Goal: Task Accomplishment & Management: Manage account settings

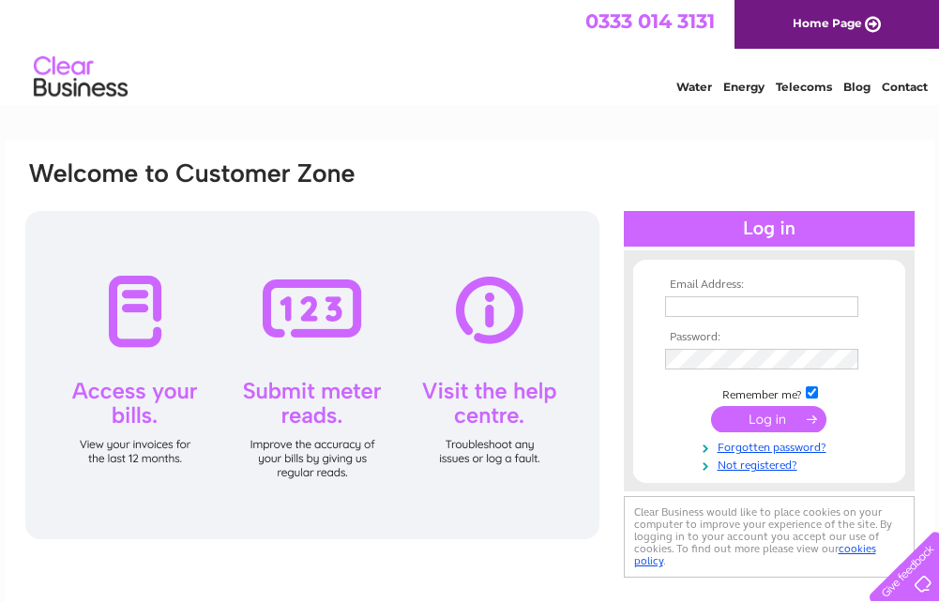
type input "drakemot@outlook.com"
click at [776, 419] on input "submit" at bounding box center [768, 419] width 115 height 26
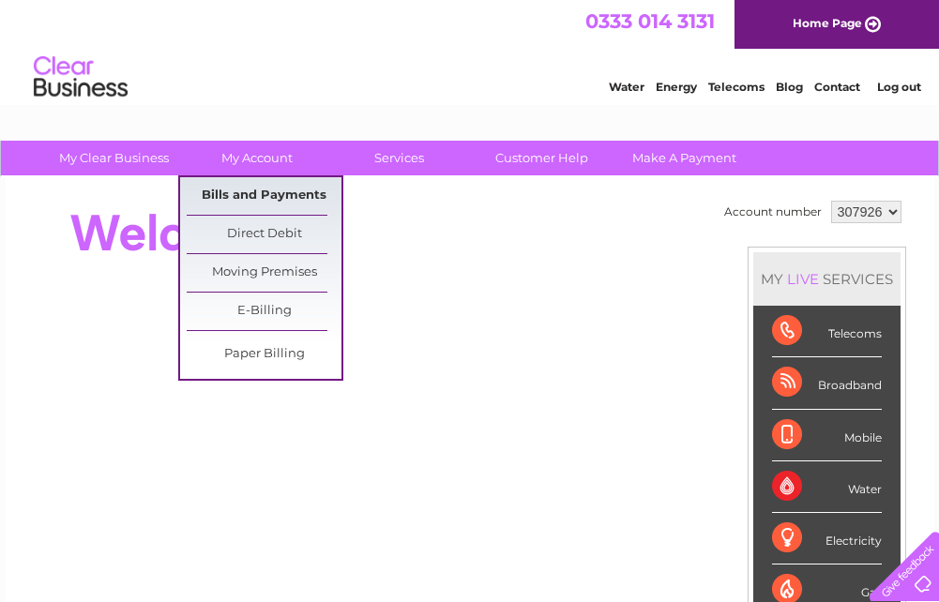
click at [257, 195] on link "Bills and Payments" at bounding box center [264, 196] width 155 height 38
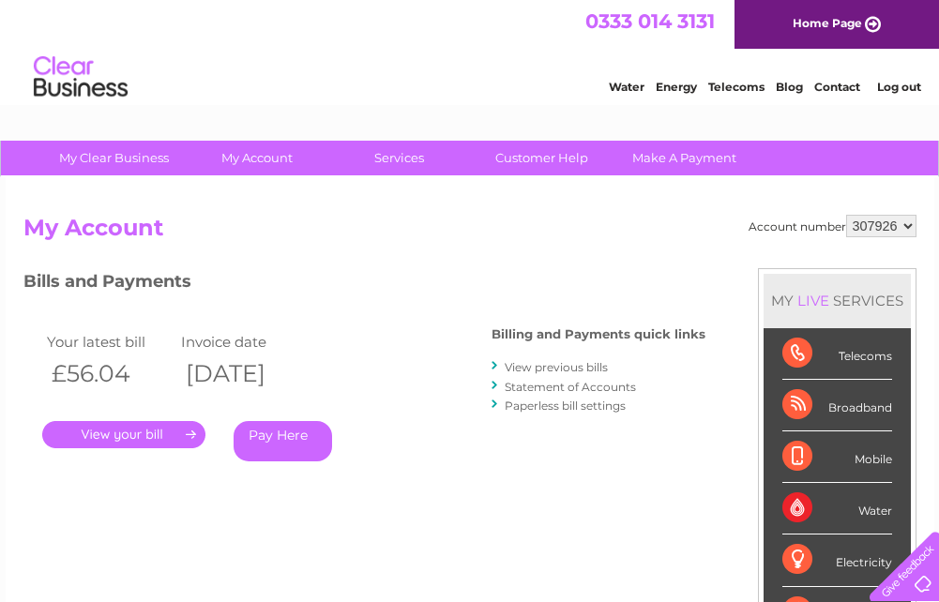
click at [126, 437] on link "." at bounding box center [123, 434] width 163 height 27
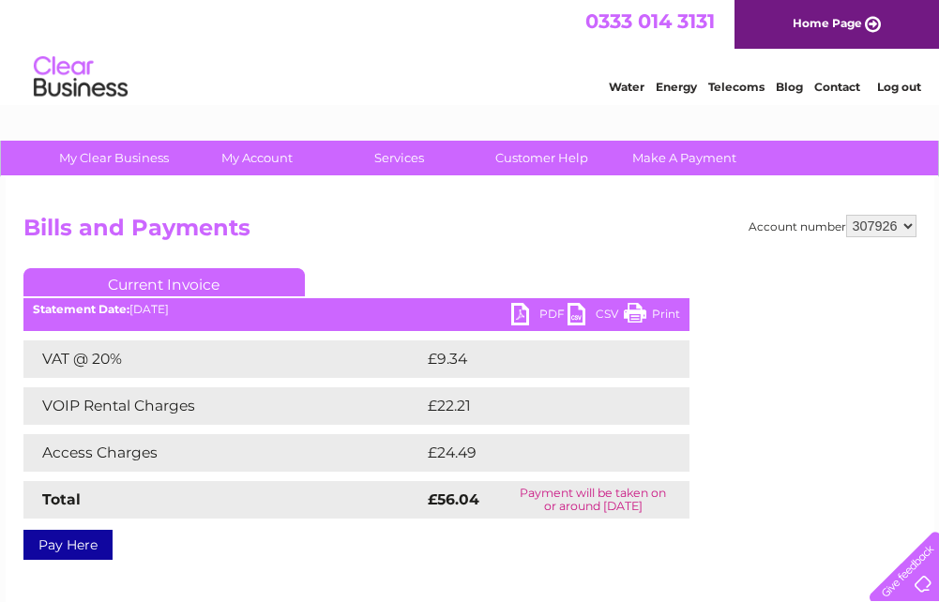
click at [657, 309] on link "Print" at bounding box center [652, 316] width 56 height 27
